Goal: Share content

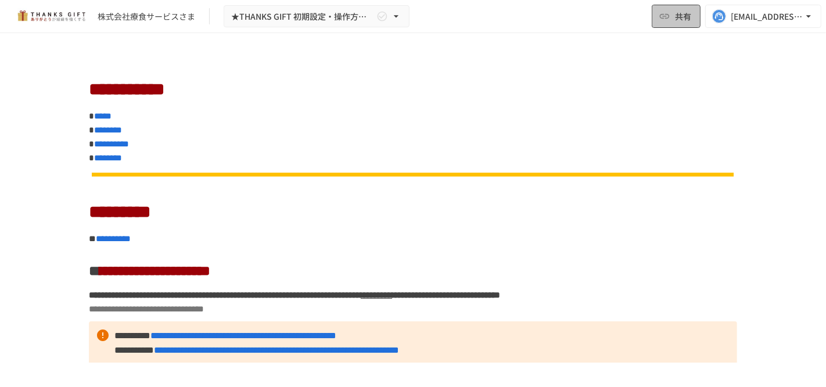
click at [675, 19] on span "共有" at bounding box center [683, 16] width 16 height 13
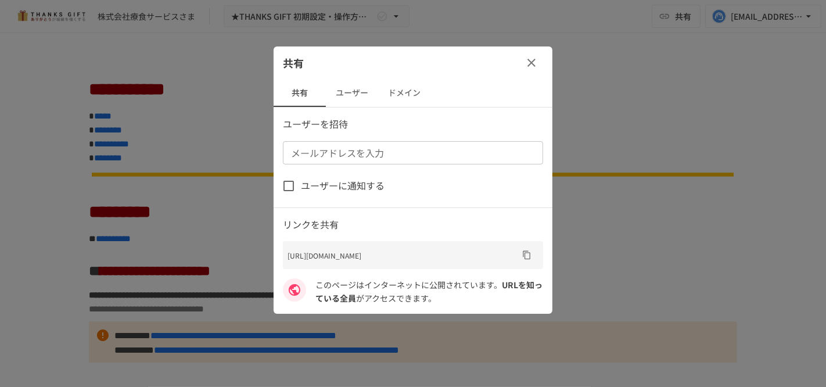
click at [527, 251] on icon "URLをコピー" at bounding box center [527, 255] width 8 height 9
click at [531, 66] on icon "button" at bounding box center [531, 63] width 14 height 14
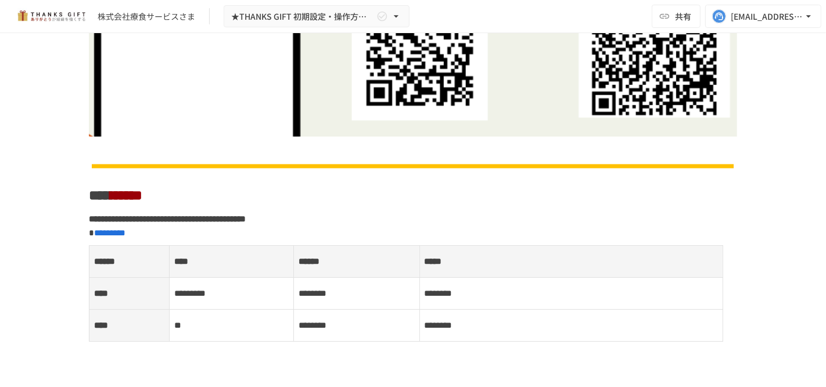
scroll to position [581, 0]
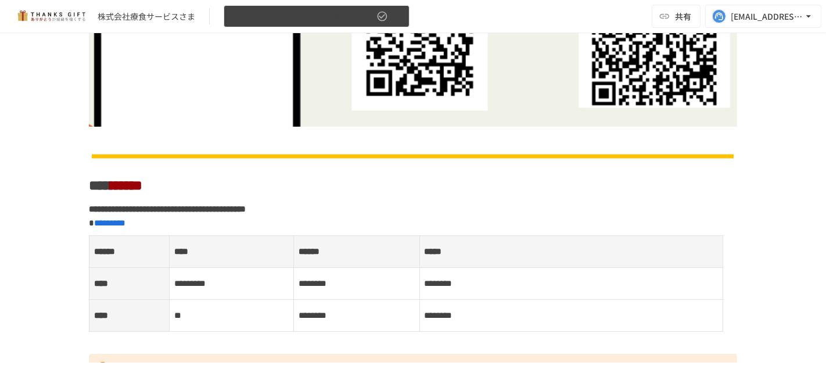
click at [308, 6] on button "★THANKS GIFT 初期設定・操作方法ガイド" at bounding box center [317, 16] width 186 height 23
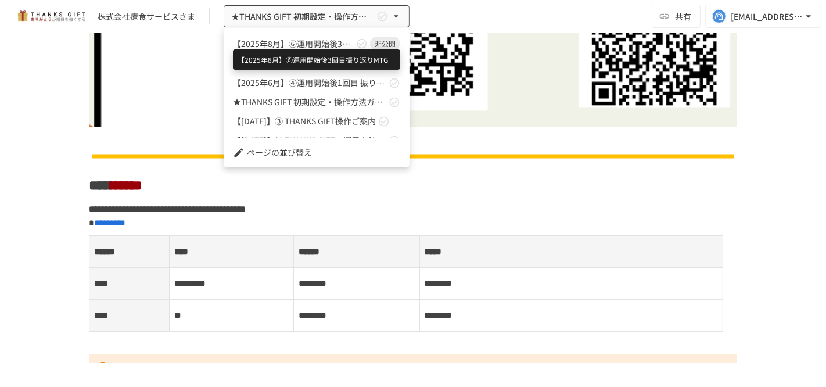
click at [297, 45] on span "【2025年8月】⑥運用開始後3回目振り返りMTG" at bounding box center [293, 44] width 121 height 12
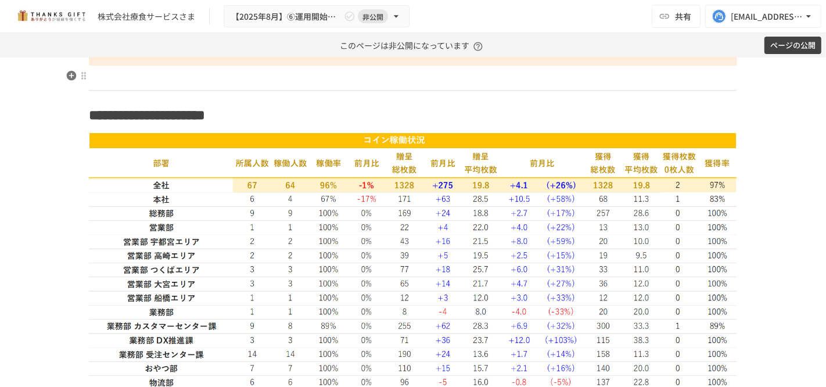
scroll to position [2381, 0]
